Goal: Task Accomplishment & Management: Manage account settings

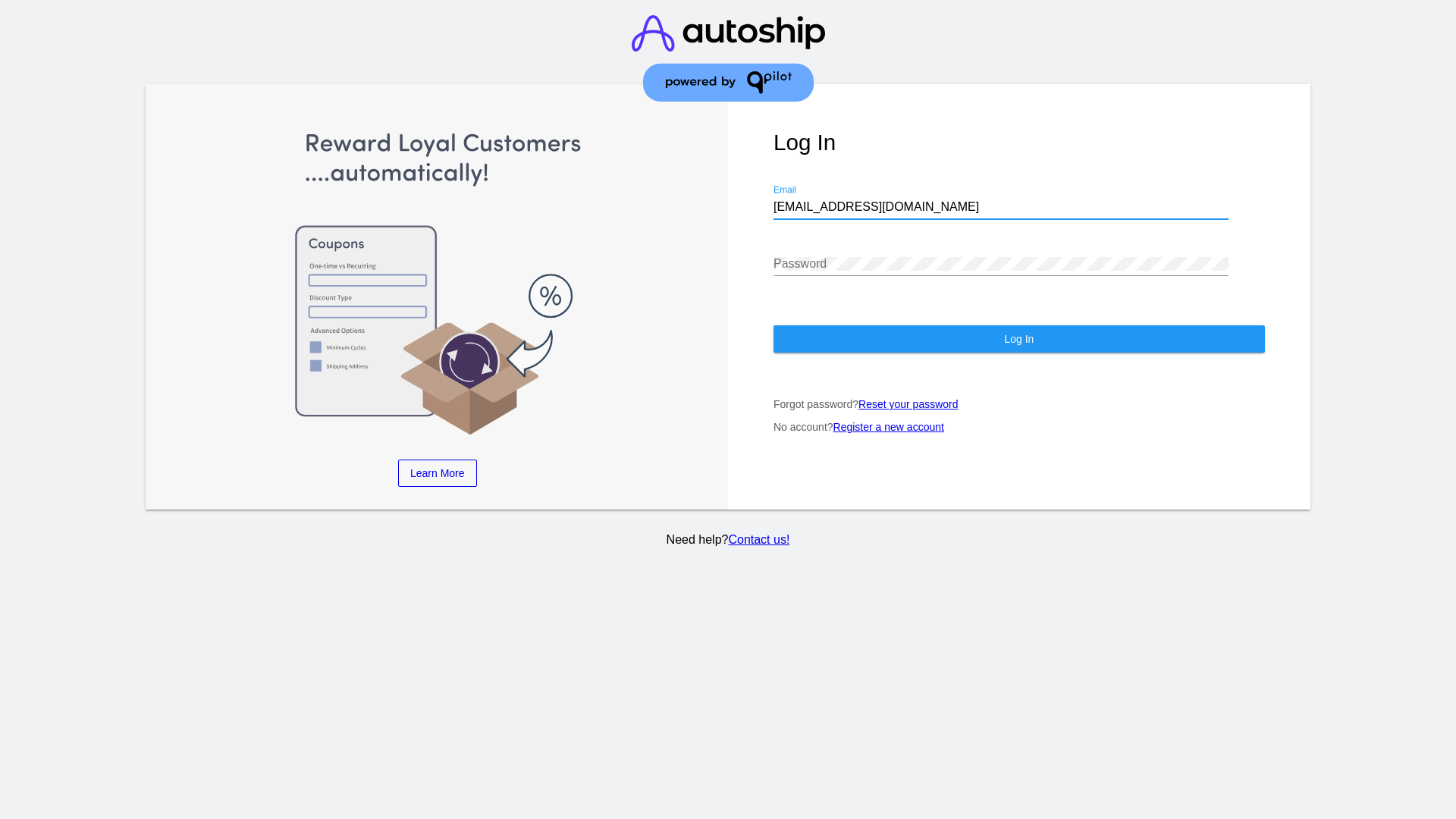
type input "[EMAIL_ADDRESS][DOMAIN_NAME]"
click at [1019, 339] on span "Log In" at bounding box center [1019, 338] width 29 height 12
